Goal: Subscribe to service/newsletter

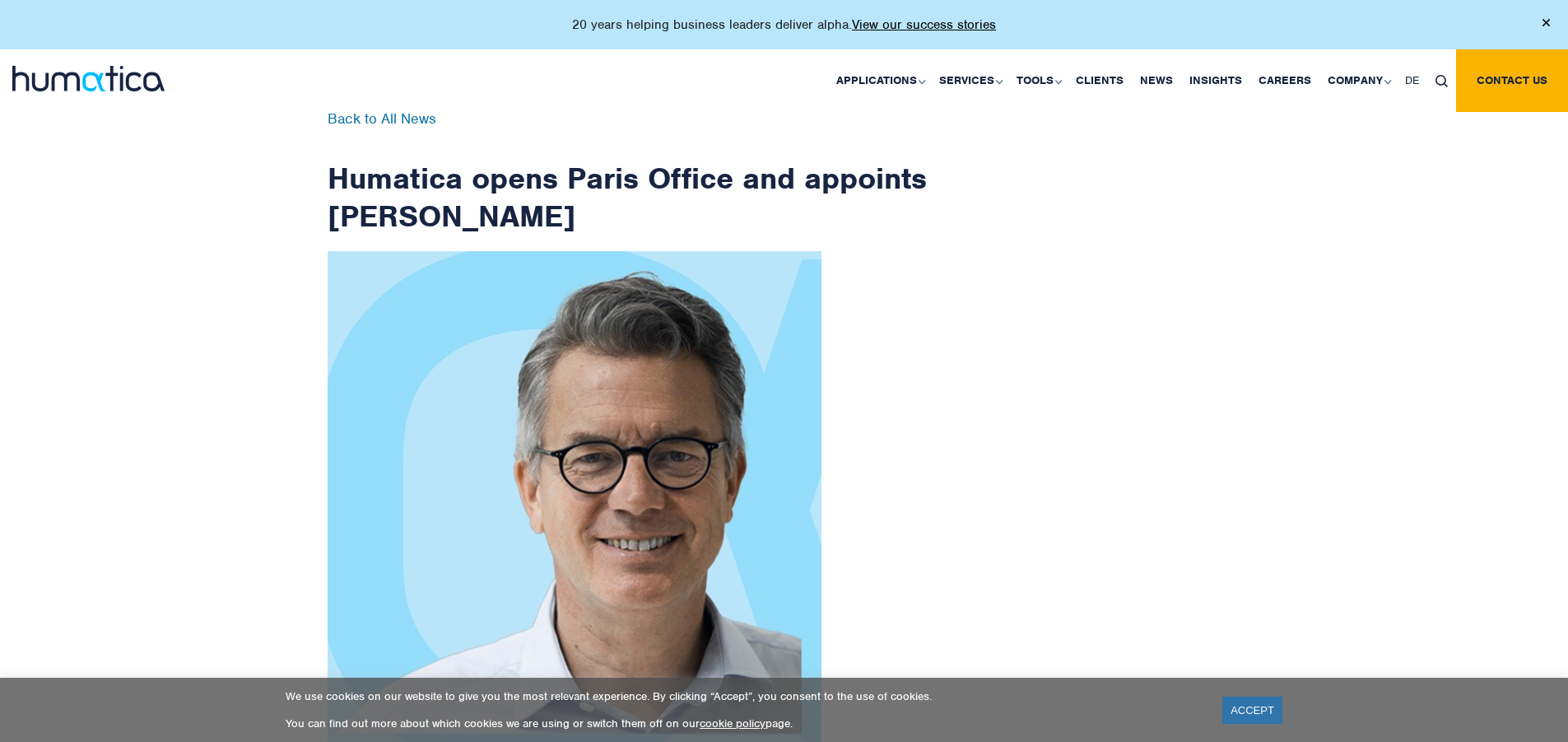
scroll to position [2626, 0]
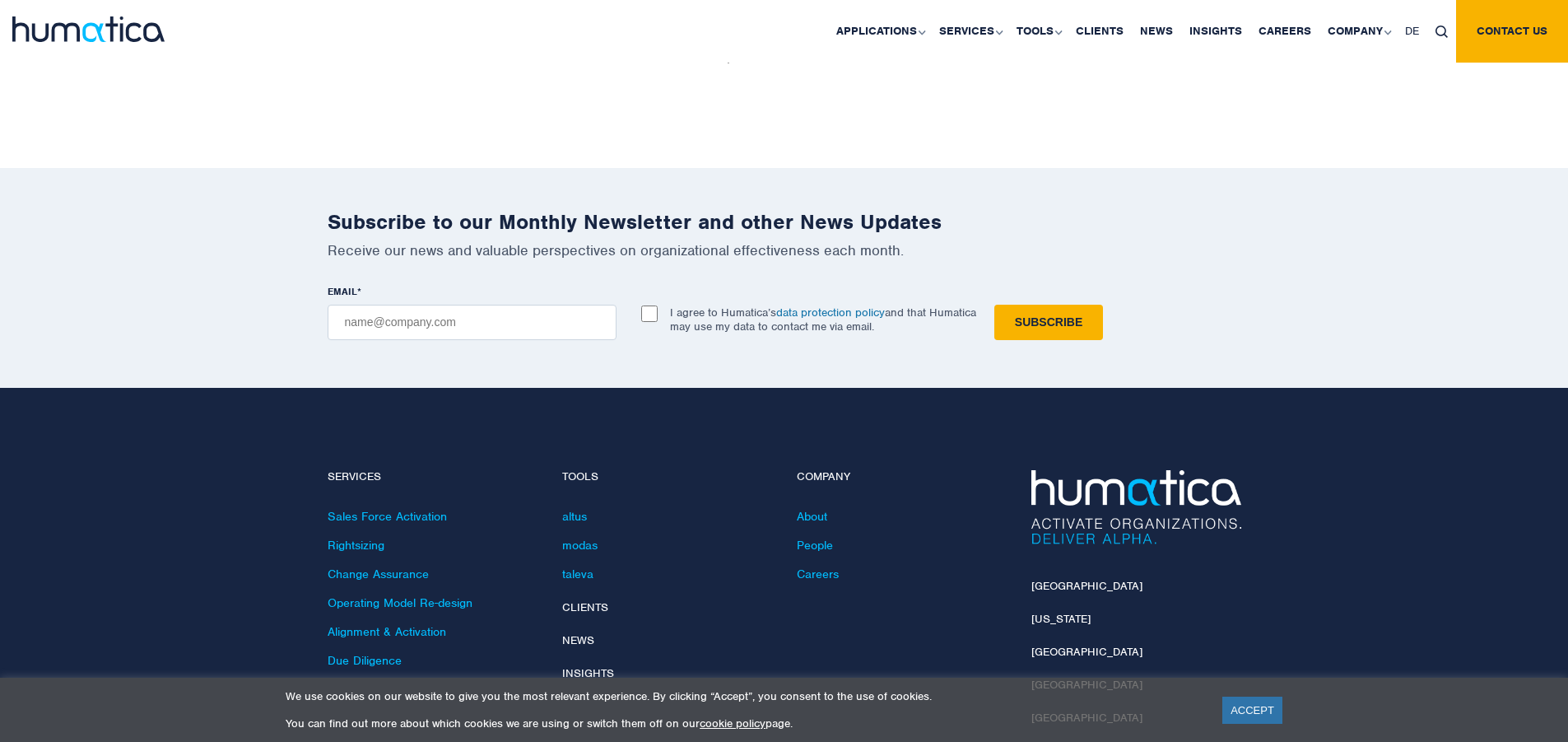
checkbox input "true"
type input "[EMAIL_ADDRESS][DOMAIN_NAME]"
click at [994, 305] on input "Subscribe" at bounding box center [1048, 322] width 108 height 35
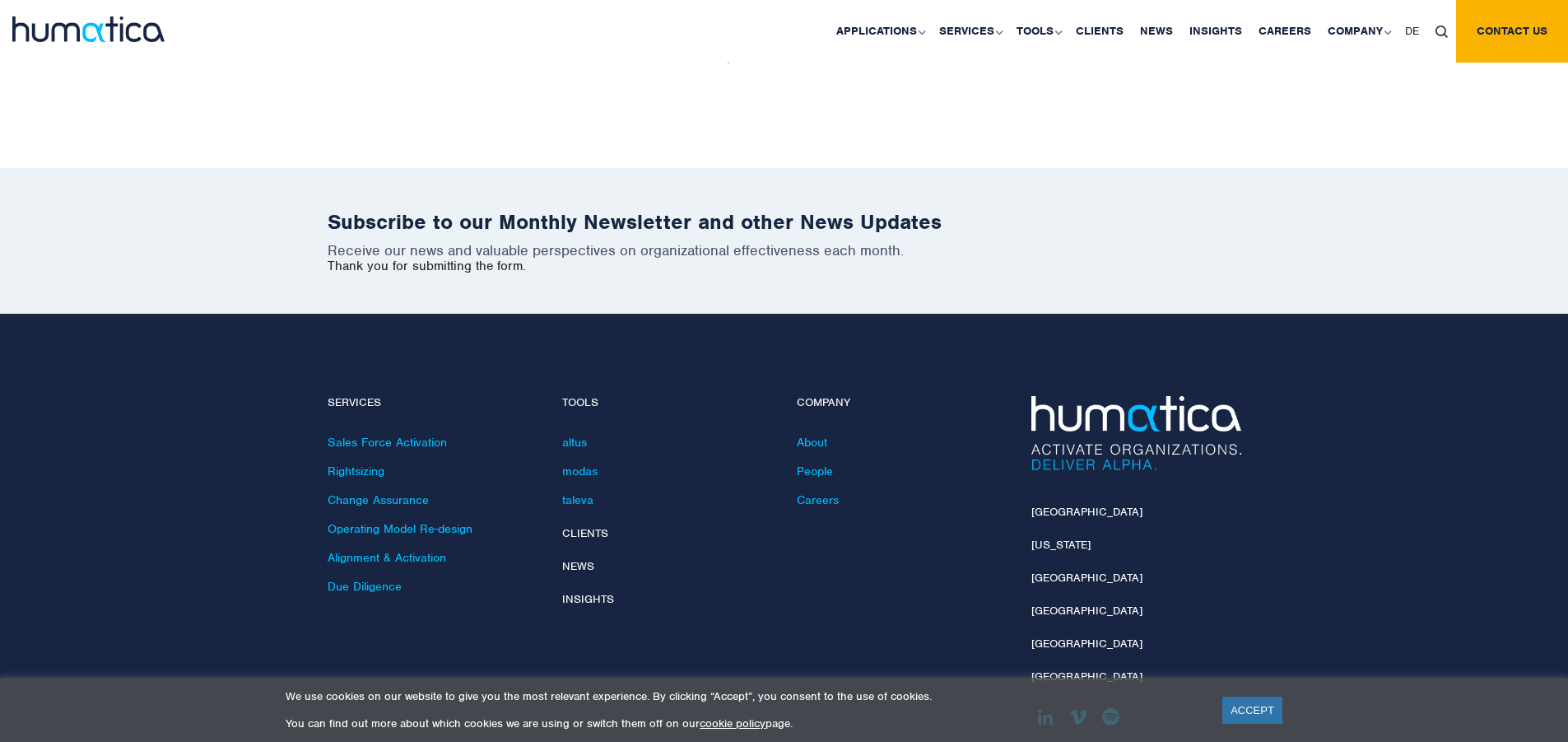
scroll to position [2551, 0]
